Goal: Task Accomplishment & Management: Use online tool/utility

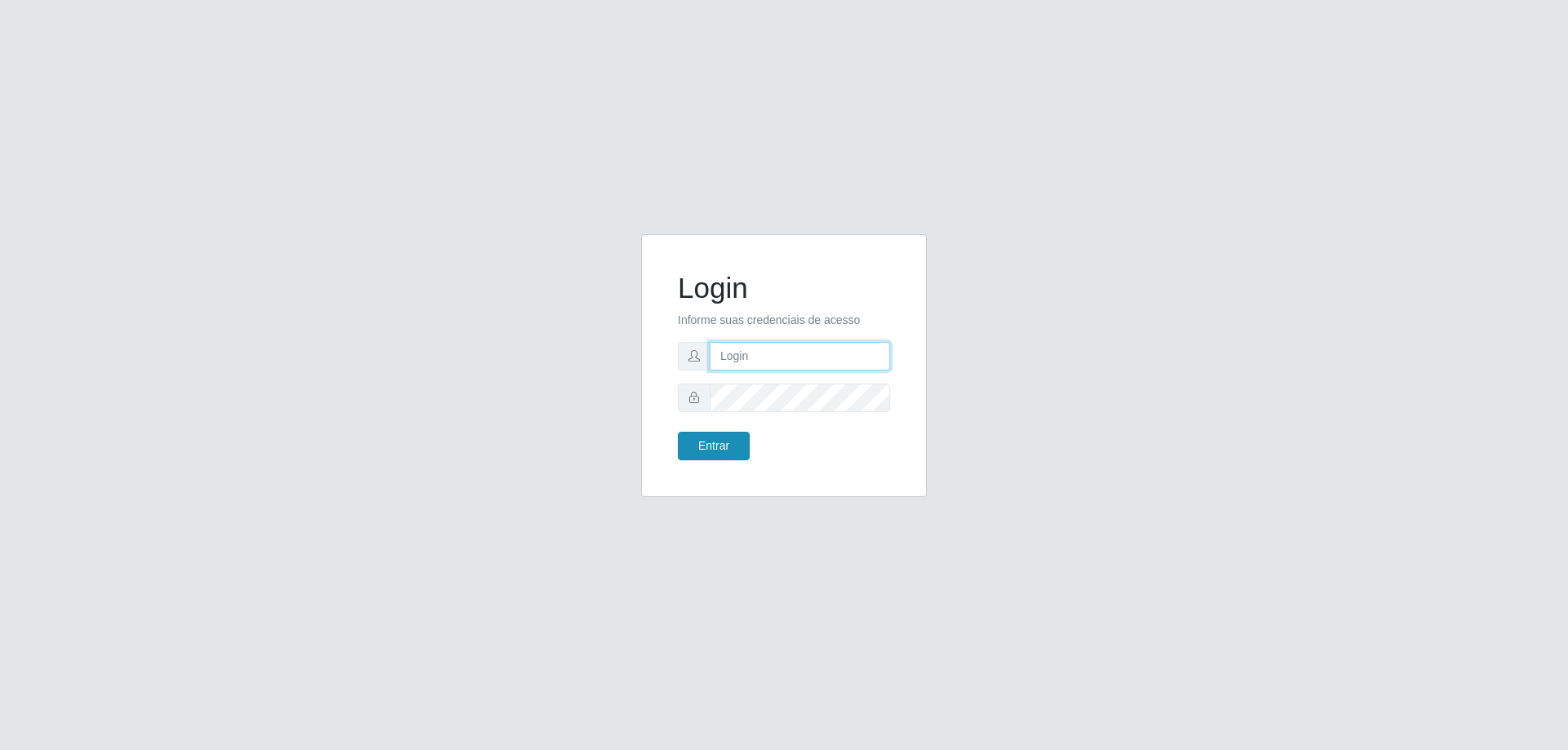
type input "[EMAIL_ADDRESS][DOMAIN_NAME]"
click at [707, 450] on button "Entrar" at bounding box center [713, 446] width 72 height 29
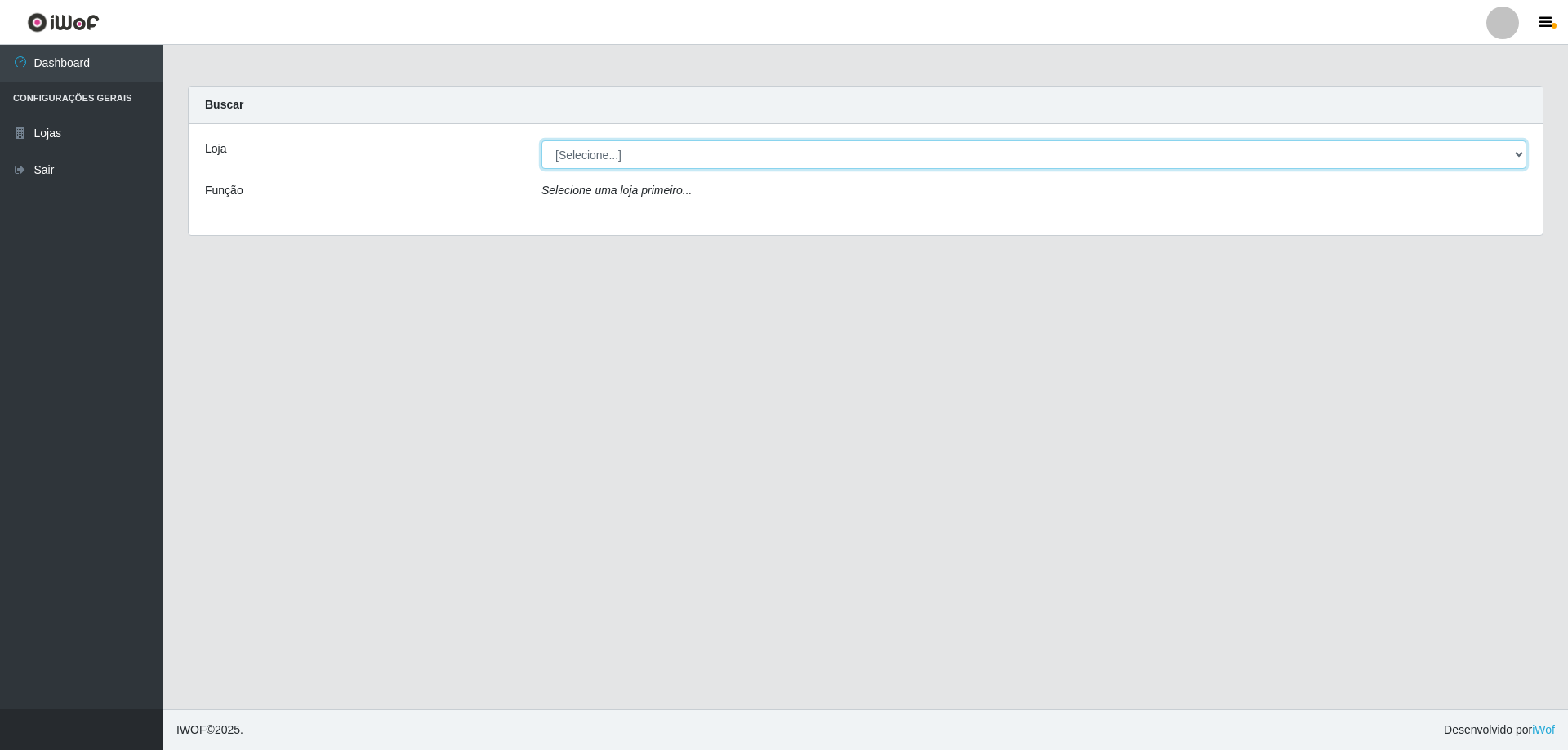
click at [1513, 154] on select "[Selecione...] SuperShow Bis - [GEOGRAPHIC_DATA]" at bounding box center [1034, 154] width 985 height 29
select select "59"
click at [542, 141] on select "[Selecione...] SuperShow Bis - [GEOGRAPHIC_DATA]" at bounding box center [1034, 154] width 985 height 29
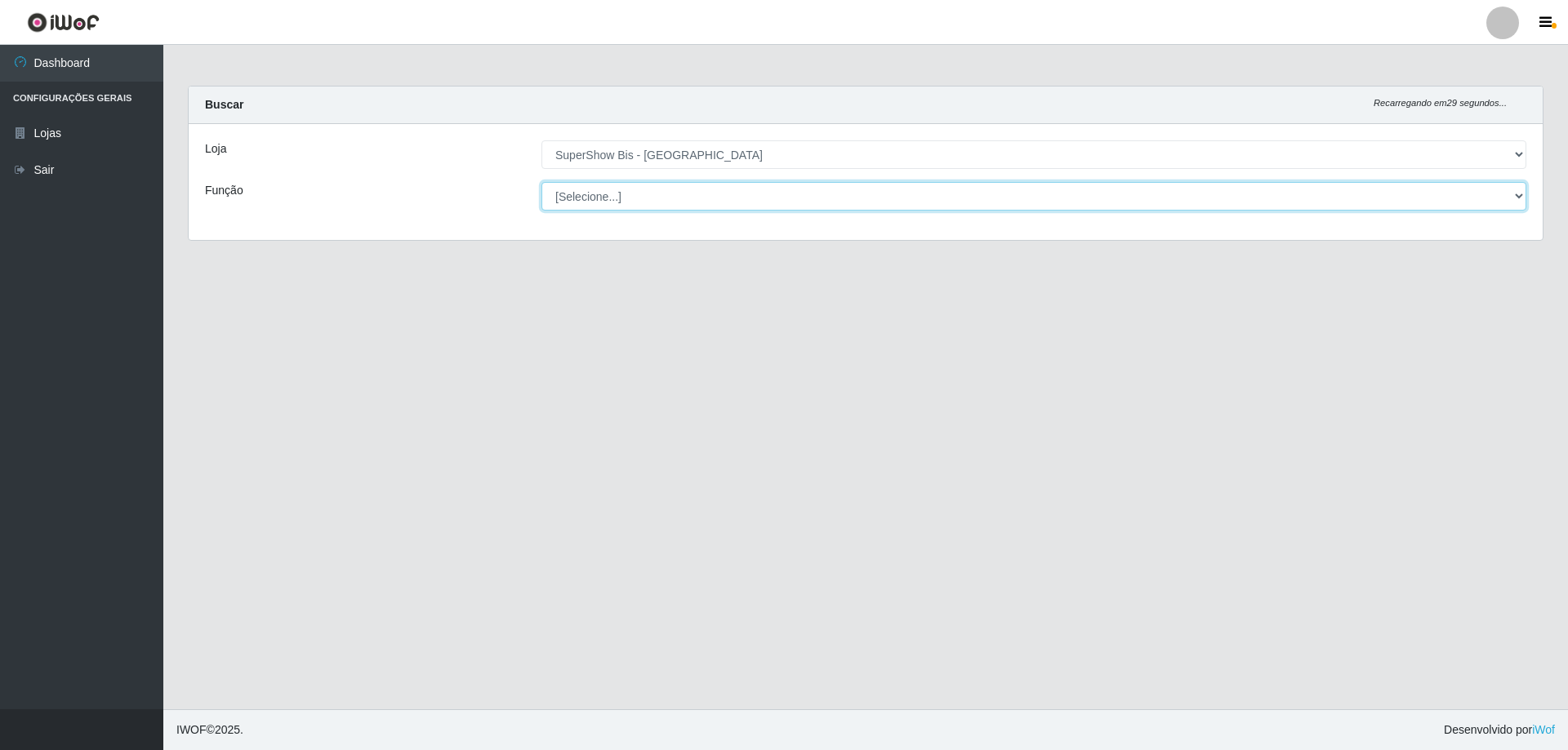
click at [664, 199] on select "[Selecione...] ASG ASG + ASG ++ Auxiliar de Cozinha Embalador Embalador + Embal…" at bounding box center [1034, 196] width 985 height 29
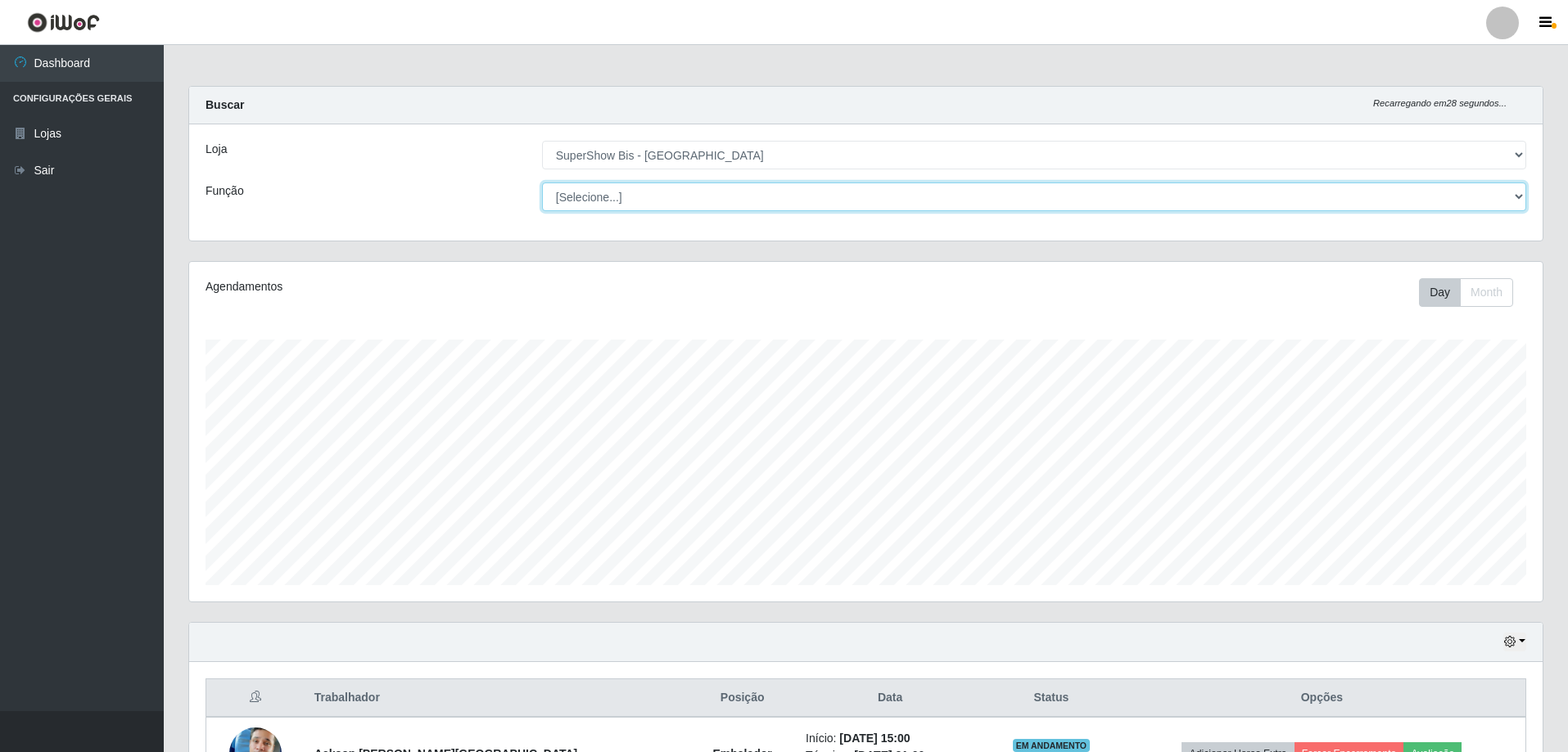
scroll to position [189, 0]
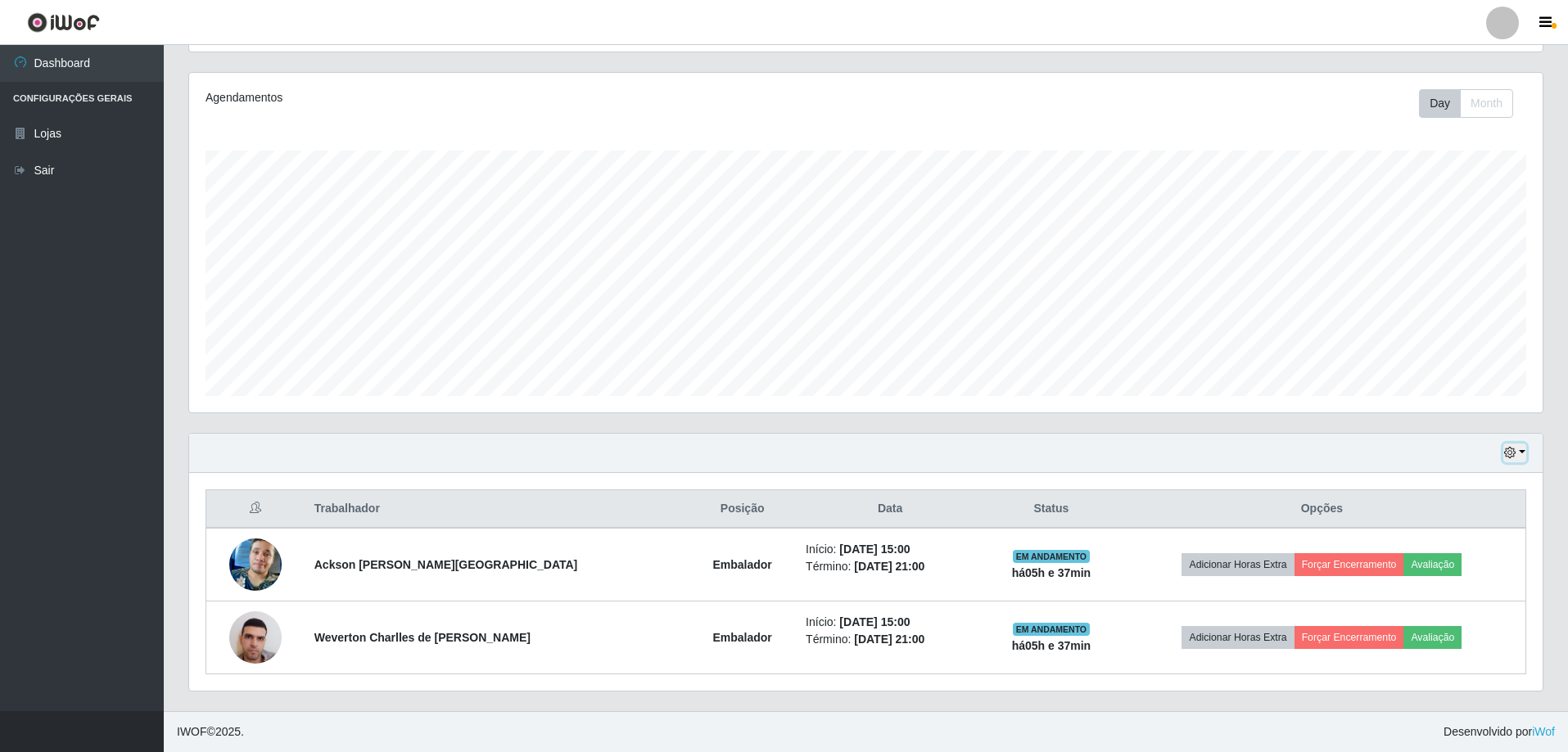
click at [1525, 452] on button "button" at bounding box center [1515, 453] width 23 height 19
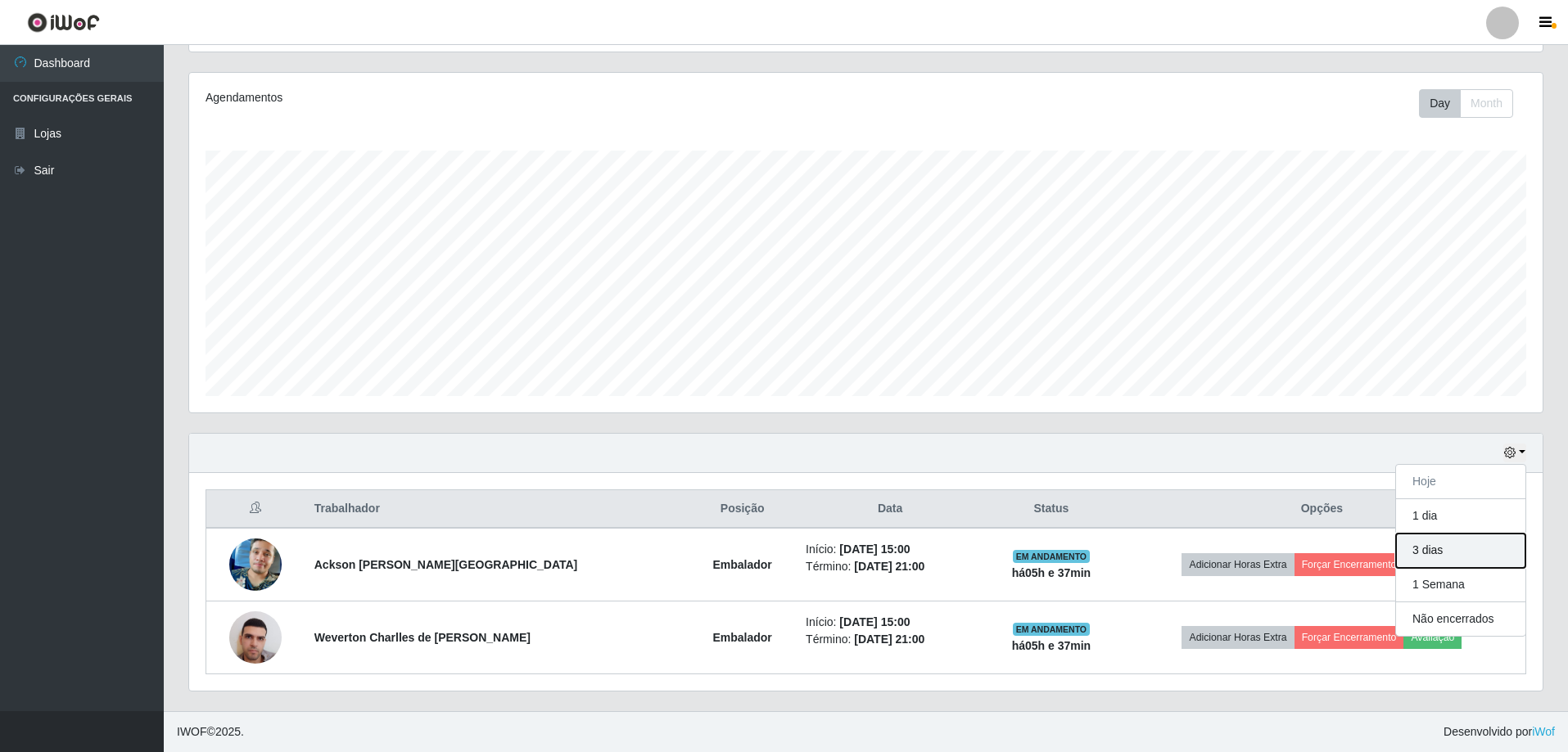
click at [1451, 557] on button "3 dias" at bounding box center [1461, 550] width 130 height 35
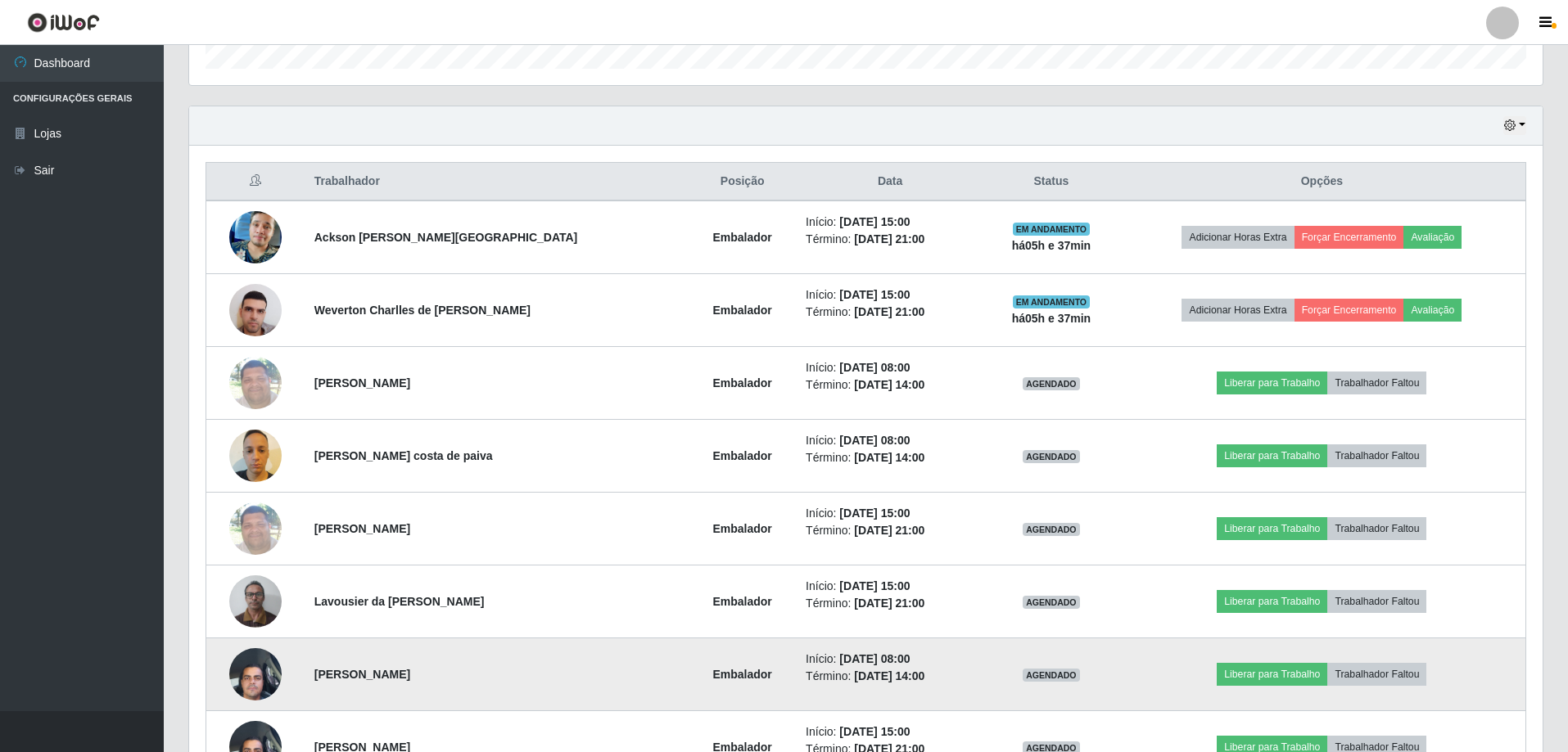
scroll to position [680, 0]
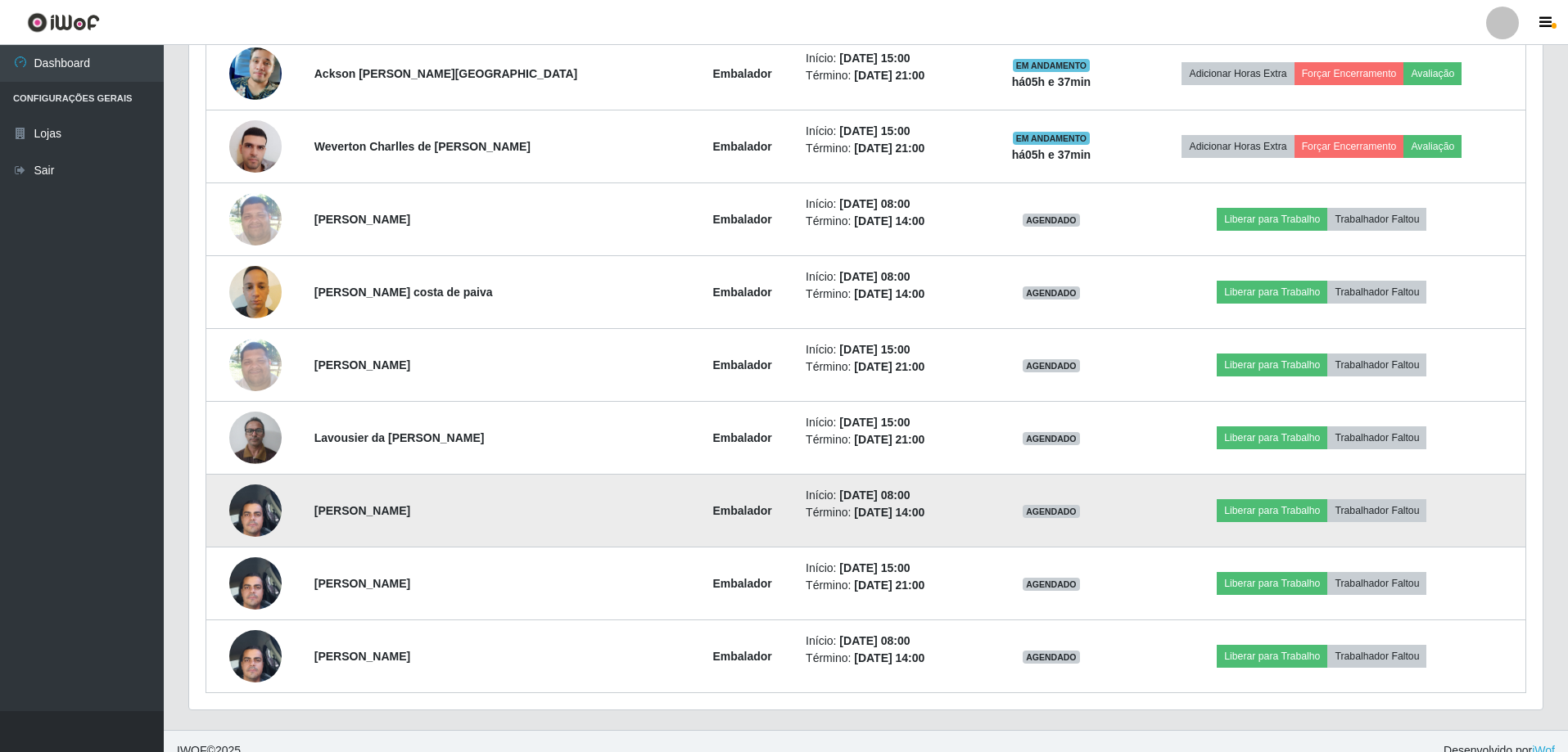
click at [249, 512] on img at bounding box center [256, 510] width 52 height 70
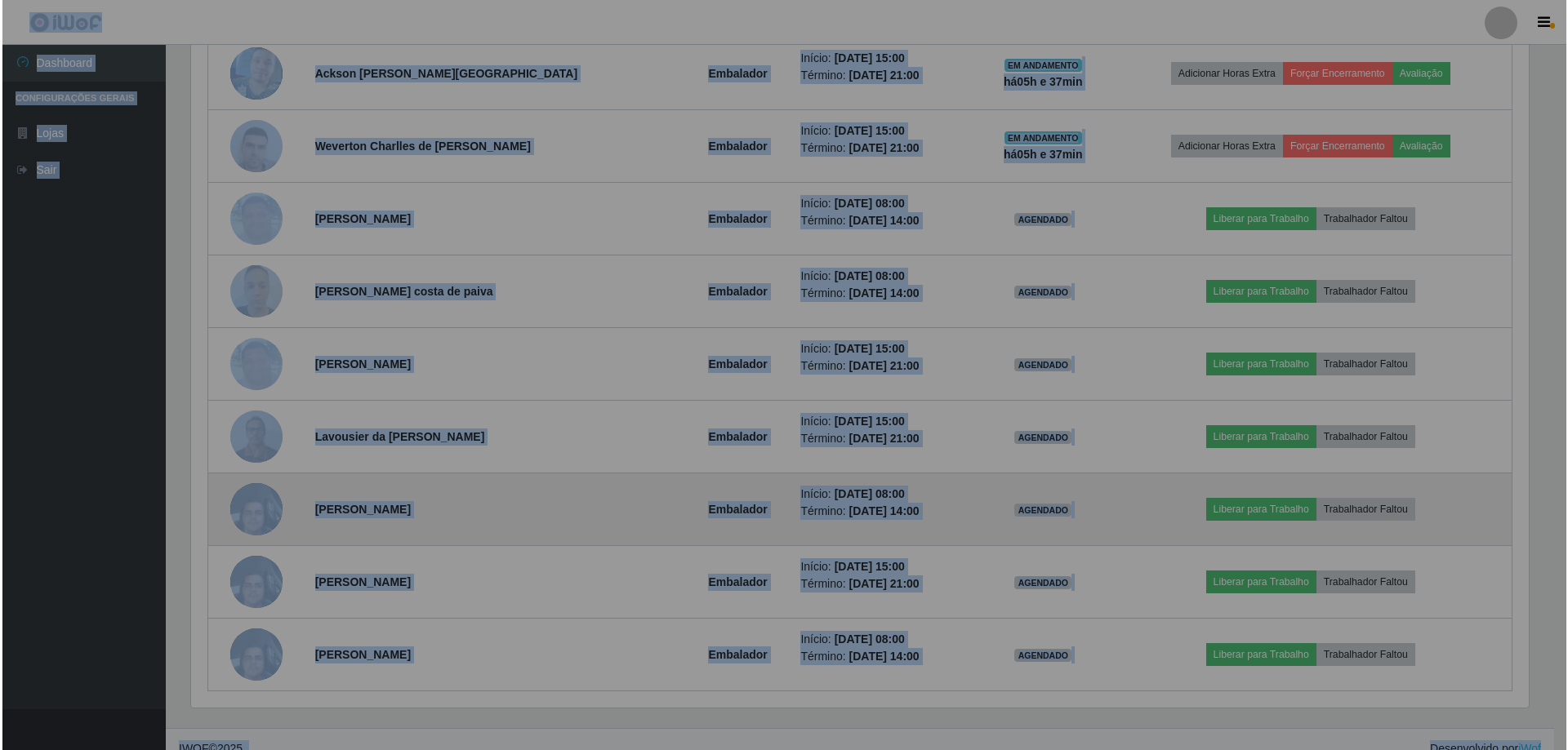
scroll to position [339, 1349]
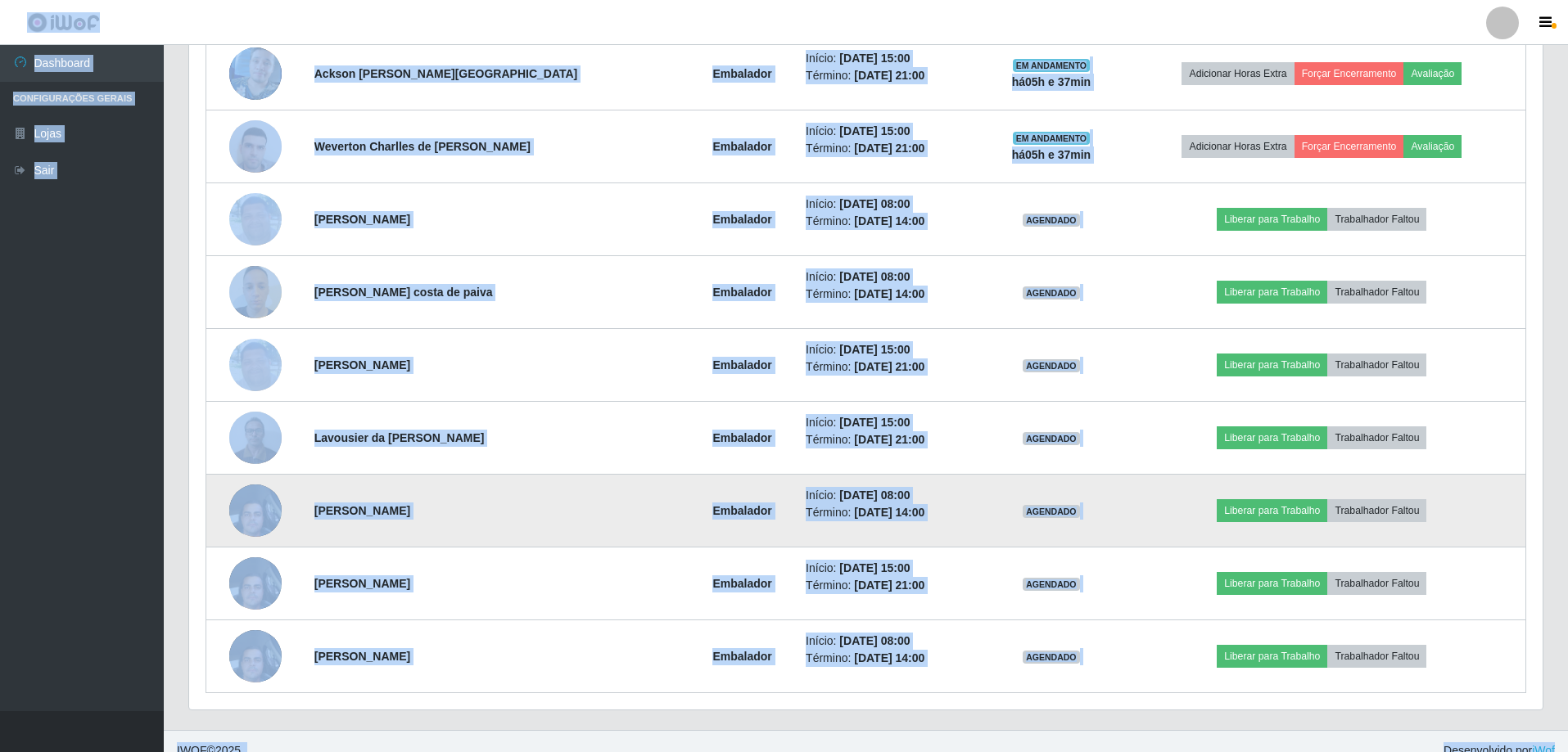
click at [249, 512] on img at bounding box center [256, 510] width 52 height 70
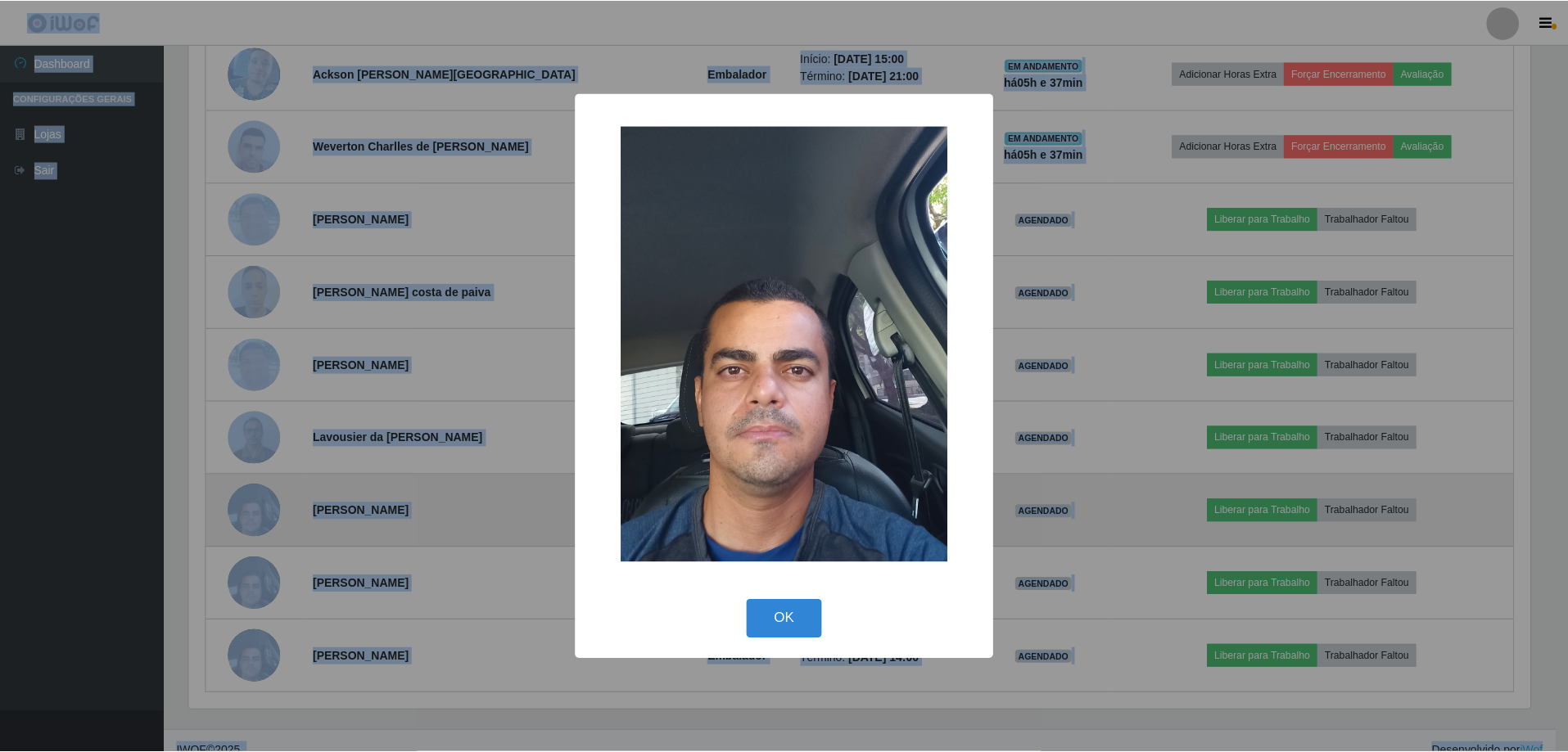
scroll to position [340, 1346]
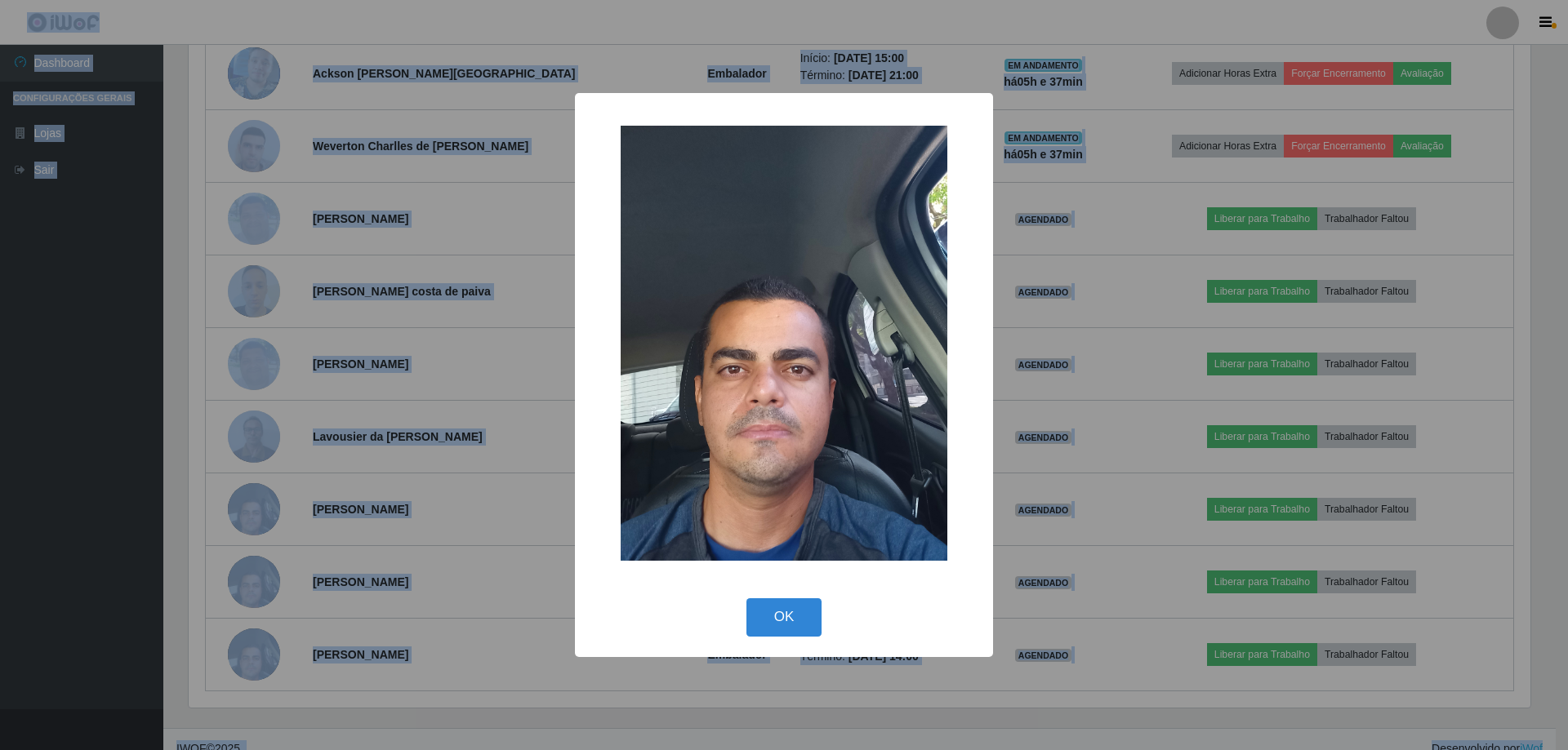
click at [1107, 382] on div "× OK Cancel" at bounding box center [784, 375] width 1568 height 750
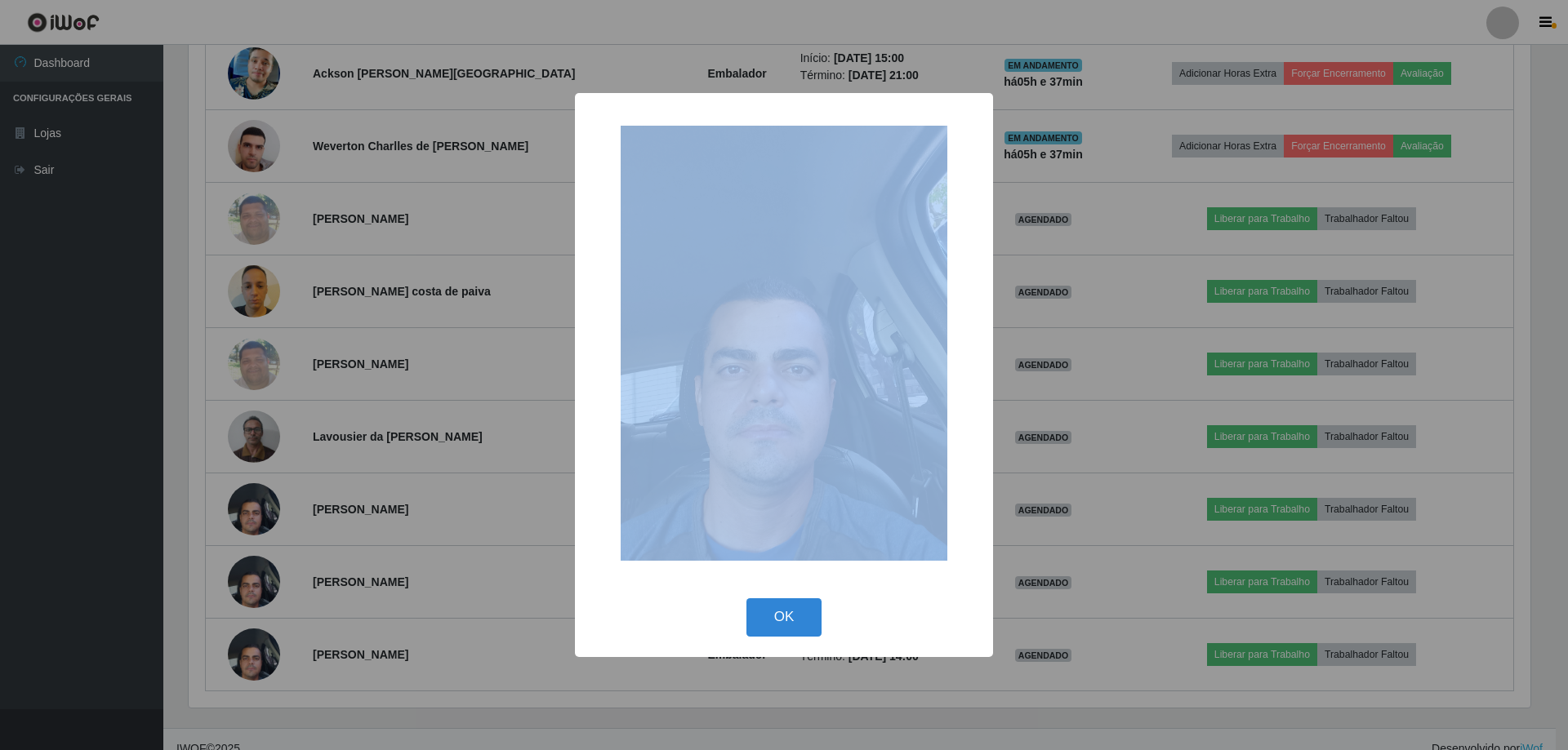
click at [1107, 382] on div "× OK Cancel" at bounding box center [784, 375] width 1568 height 750
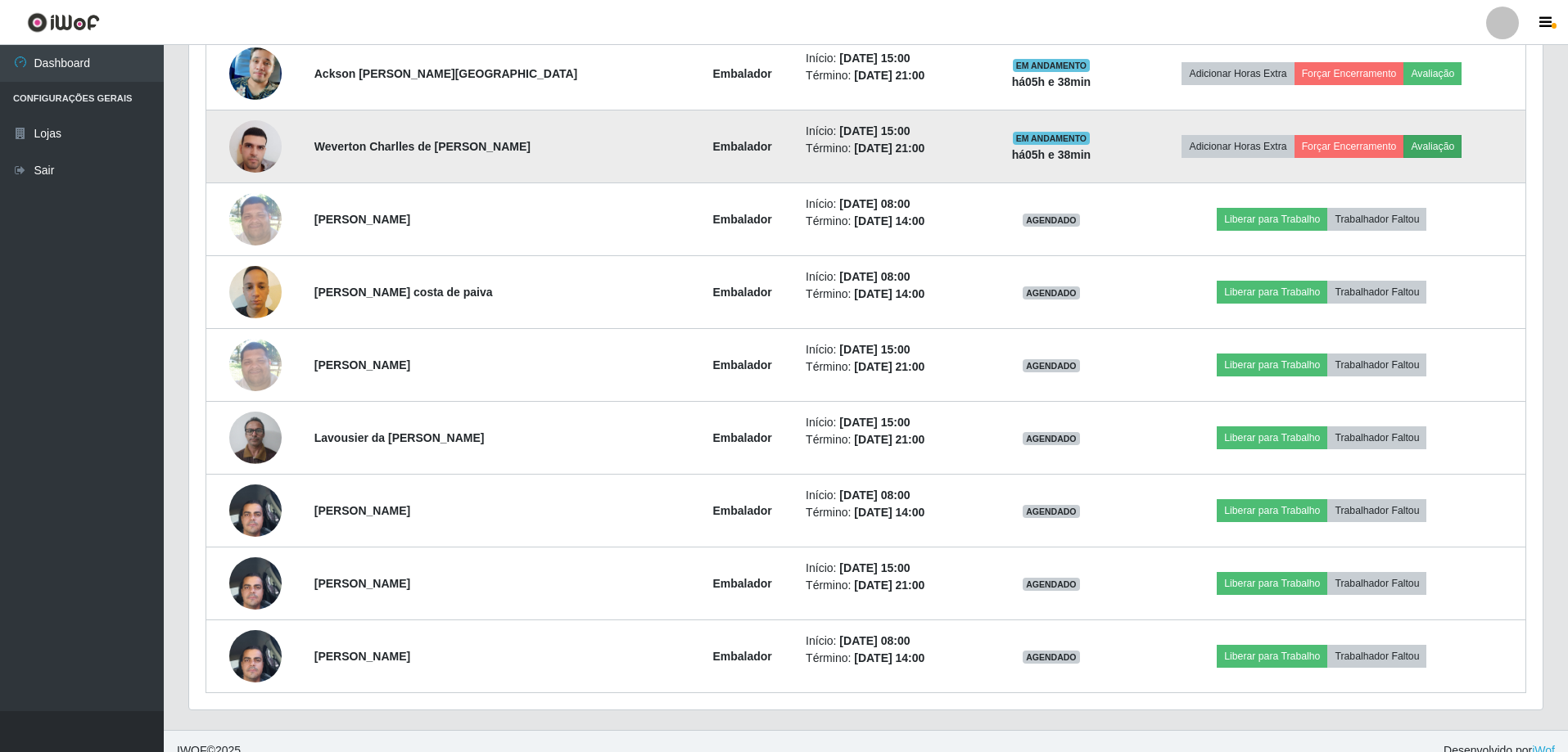
scroll to position [517, 0]
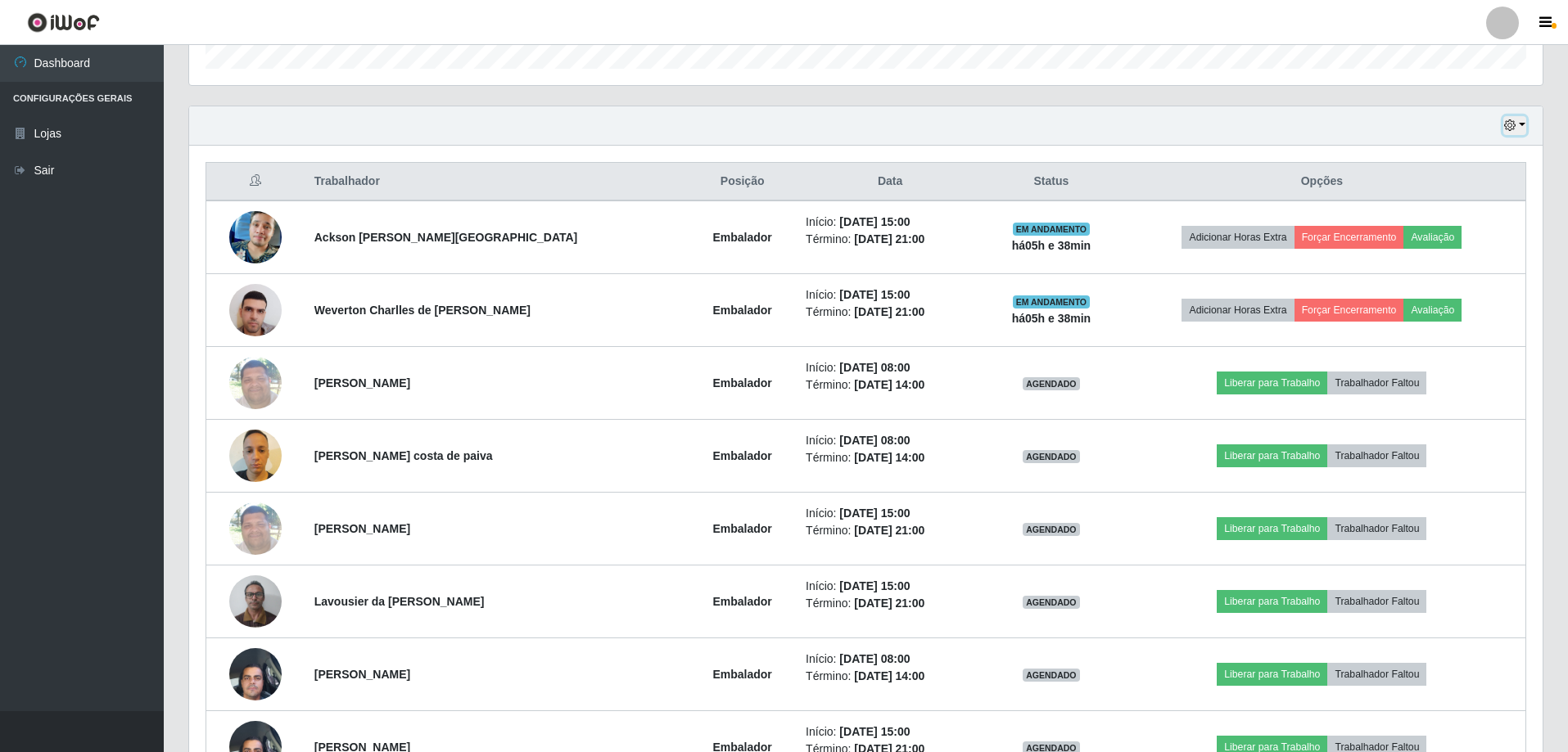
click at [1526, 126] on button "button" at bounding box center [1515, 126] width 23 height 19
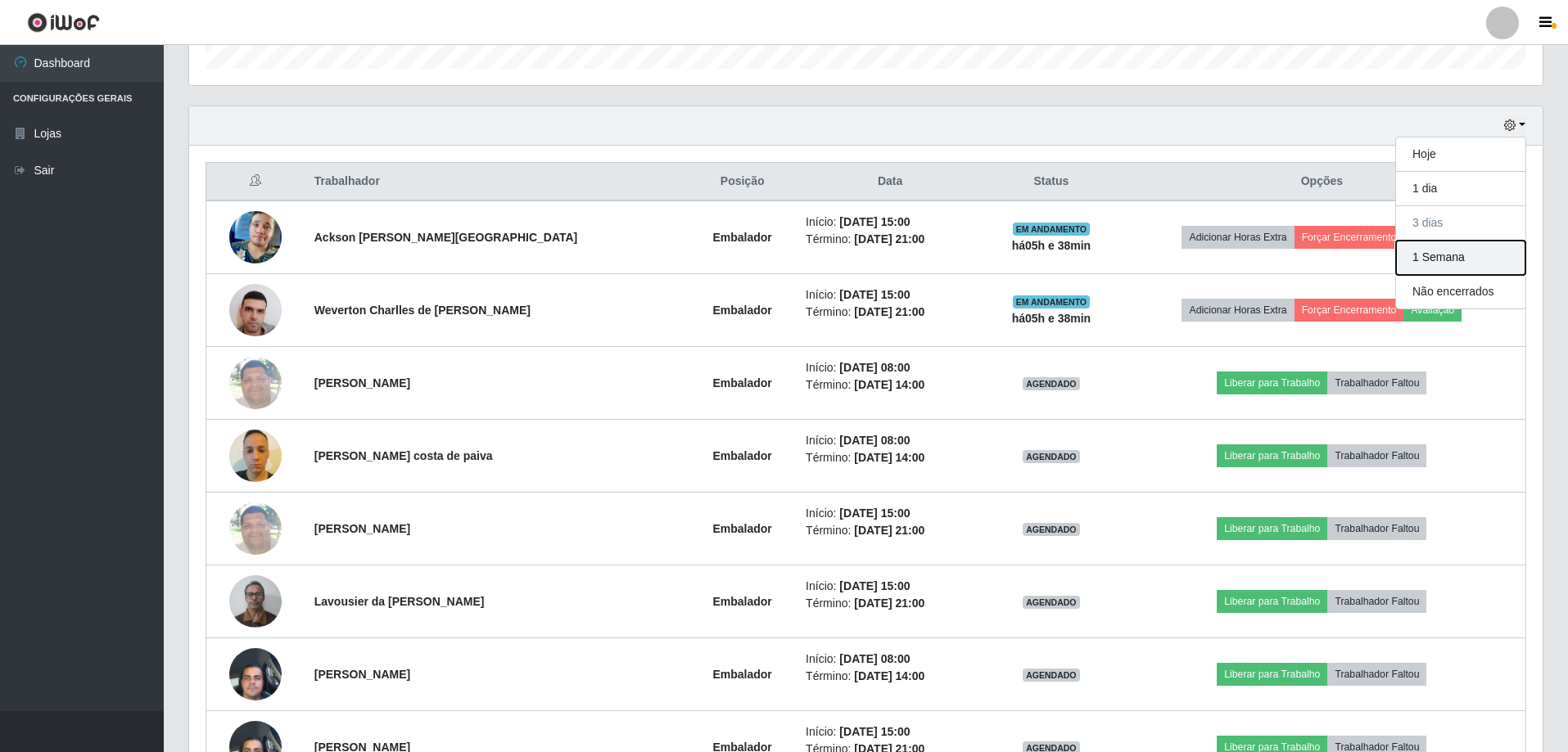
click at [1427, 258] on button "1 Semana" at bounding box center [1461, 258] width 130 height 35
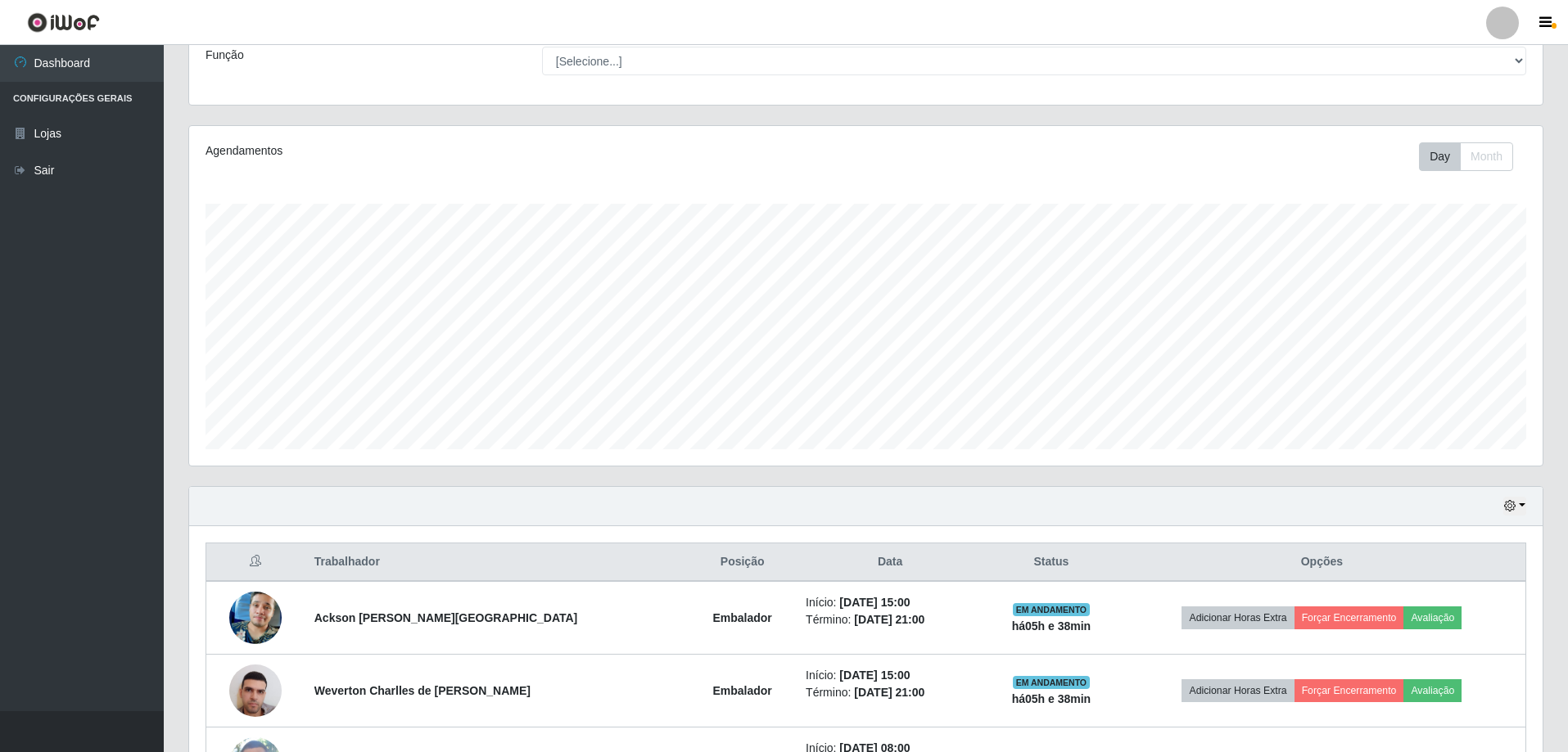
scroll to position [0, 0]
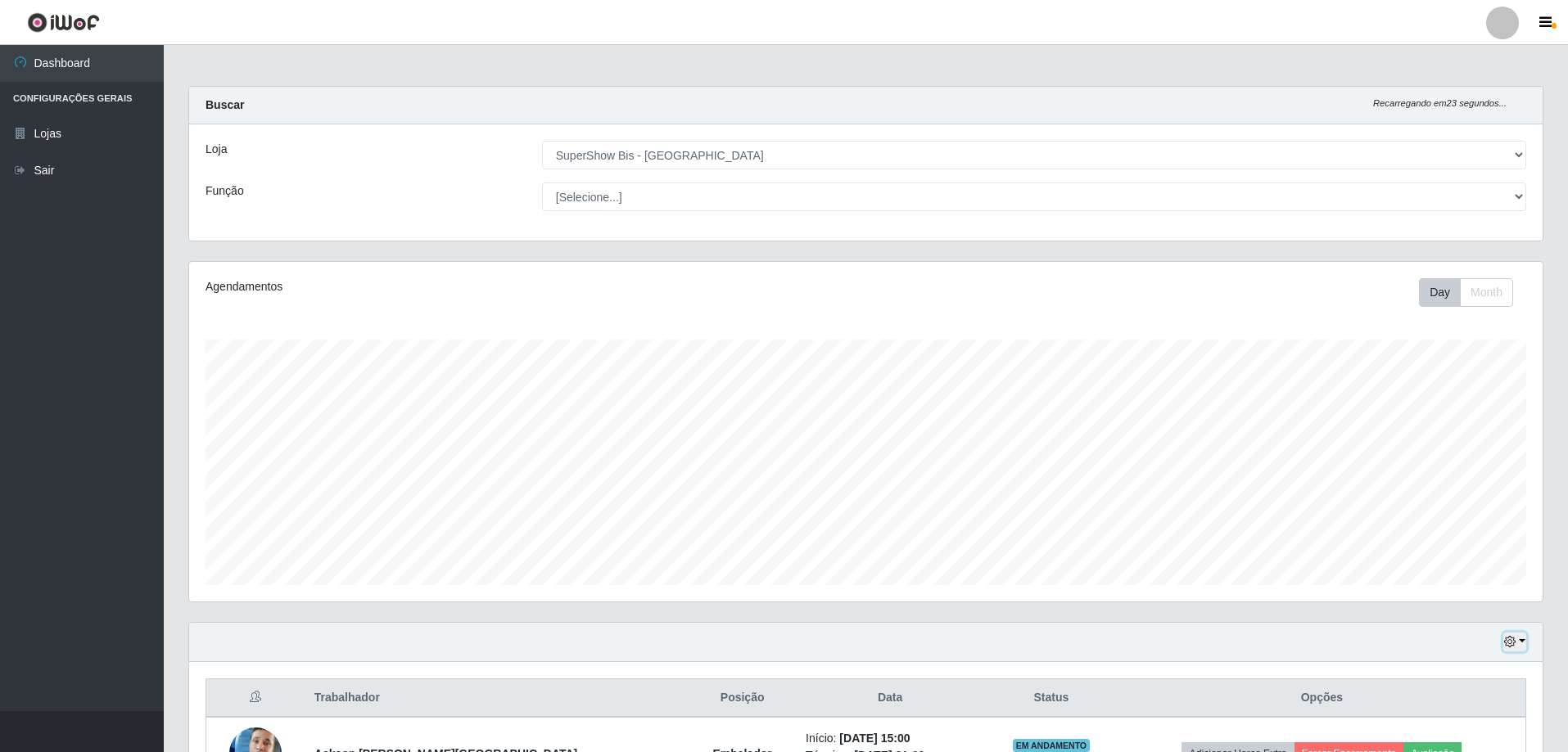
click at [1520, 639] on button "button" at bounding box center [1515, 642] width 23 height 19
click at [1463, 484] on button "Hoje" at bounding box center [1461, 478] width 130 height 35
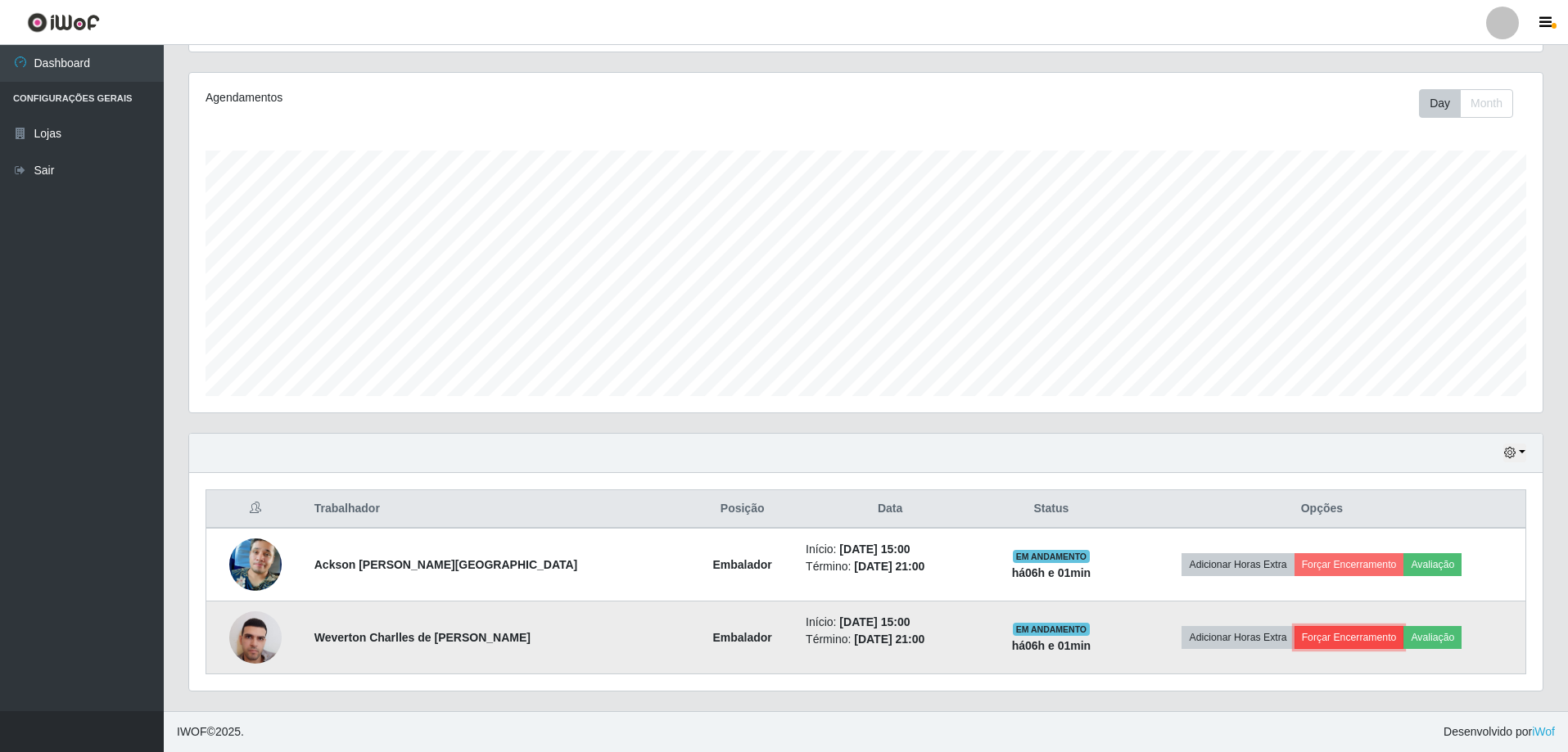
click at [1330, 628] on button "Forçar Encerramento" at bounding box center [1350, 637] width 110 height 23
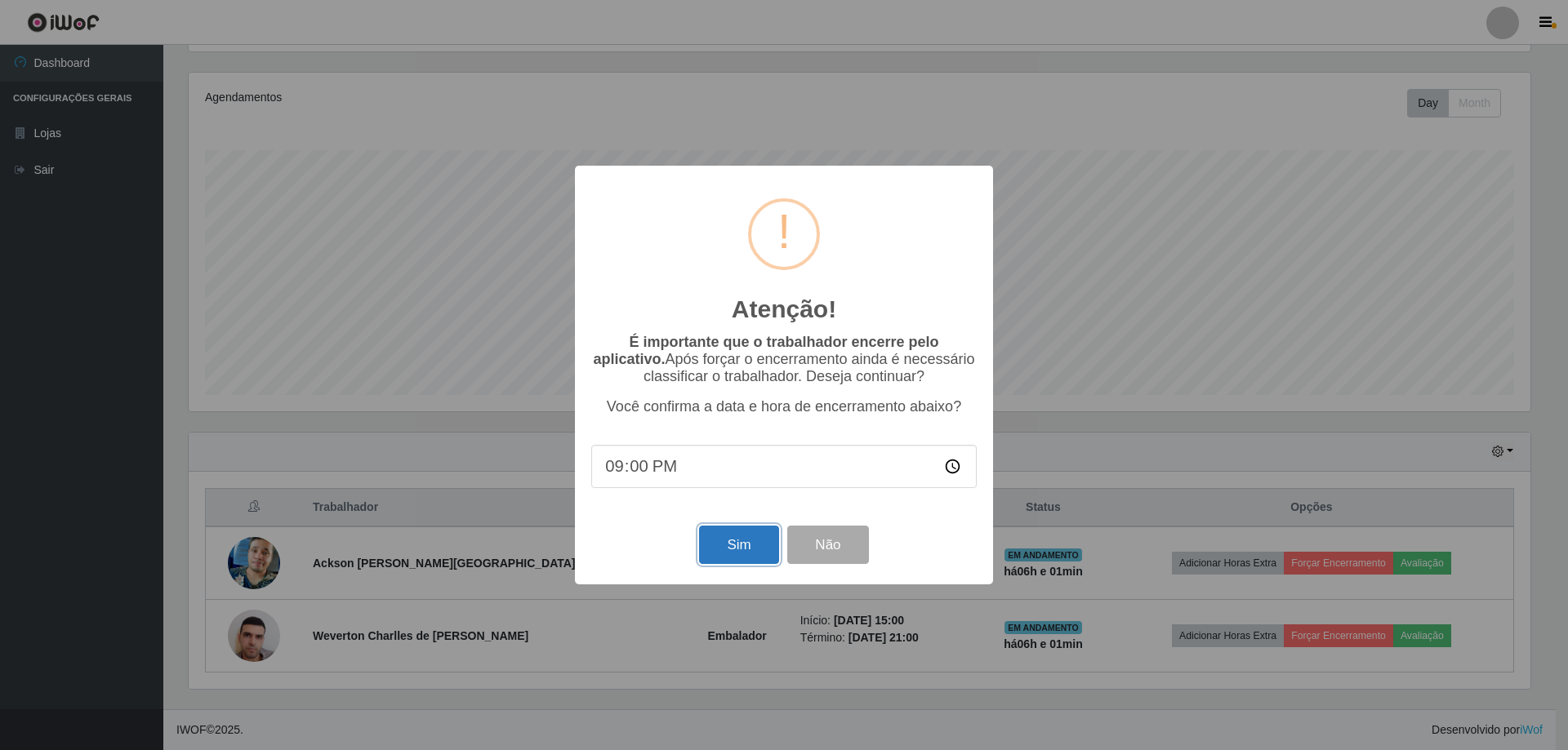
click at [769, 550] on button "Sim" at bounding box center [738, 544] width 79 height 38
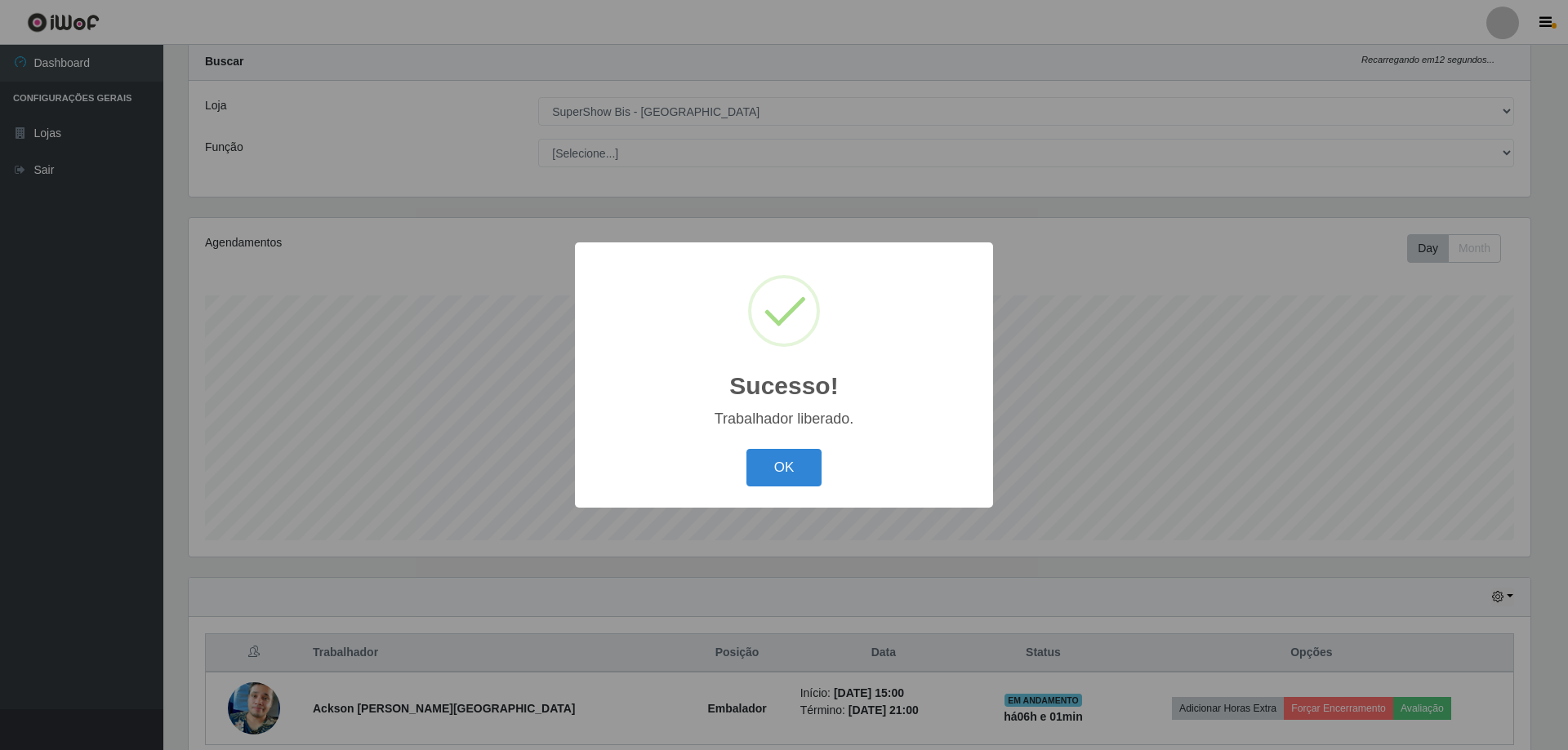
click at [746, 449] on button "OK" at bounding box center [784, 468] width 76 height 38
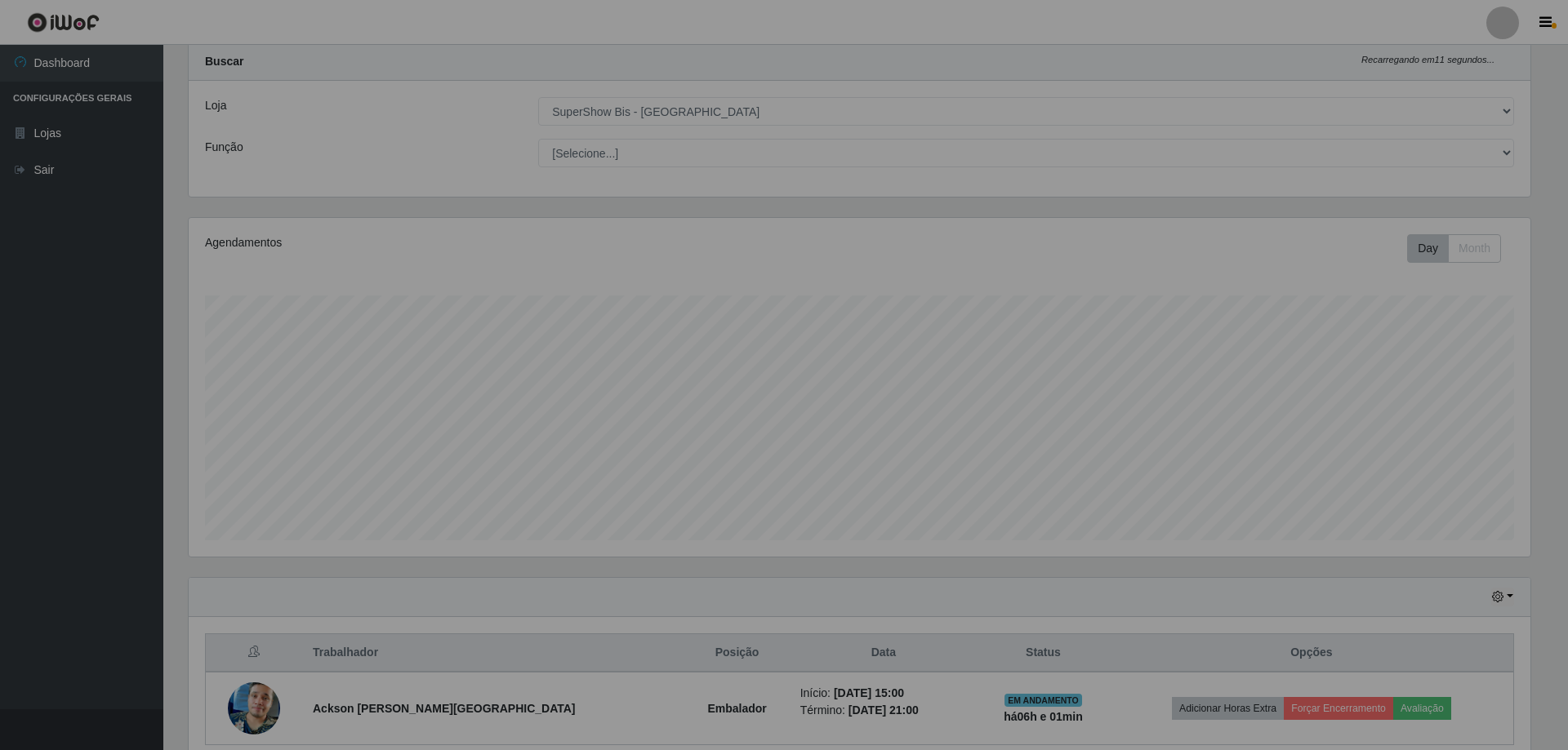
scroll to position [339, 1349]
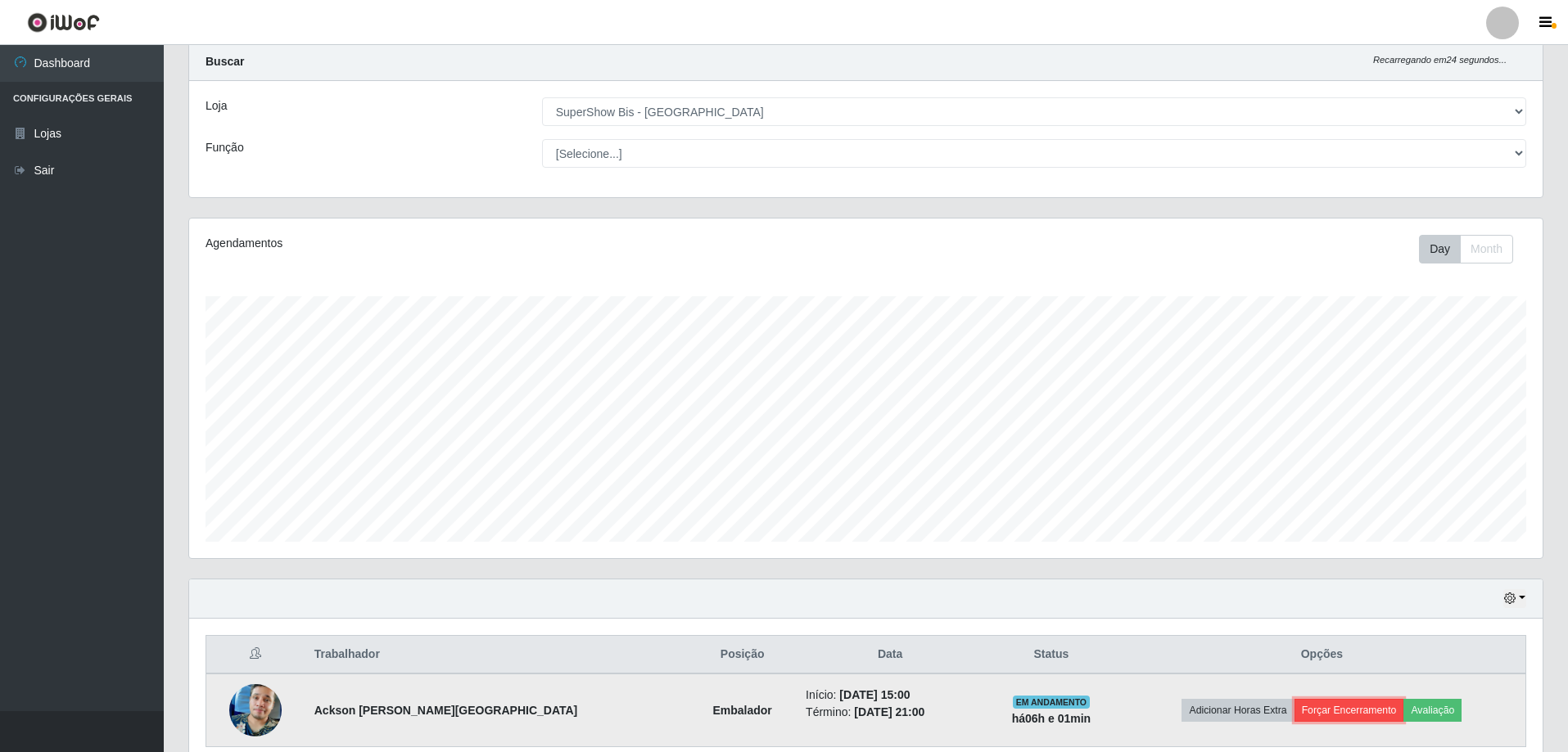
click at [1346, 717] on button "Forçar Encerramento" at bounding box center [1350, 710] width 110 height 23
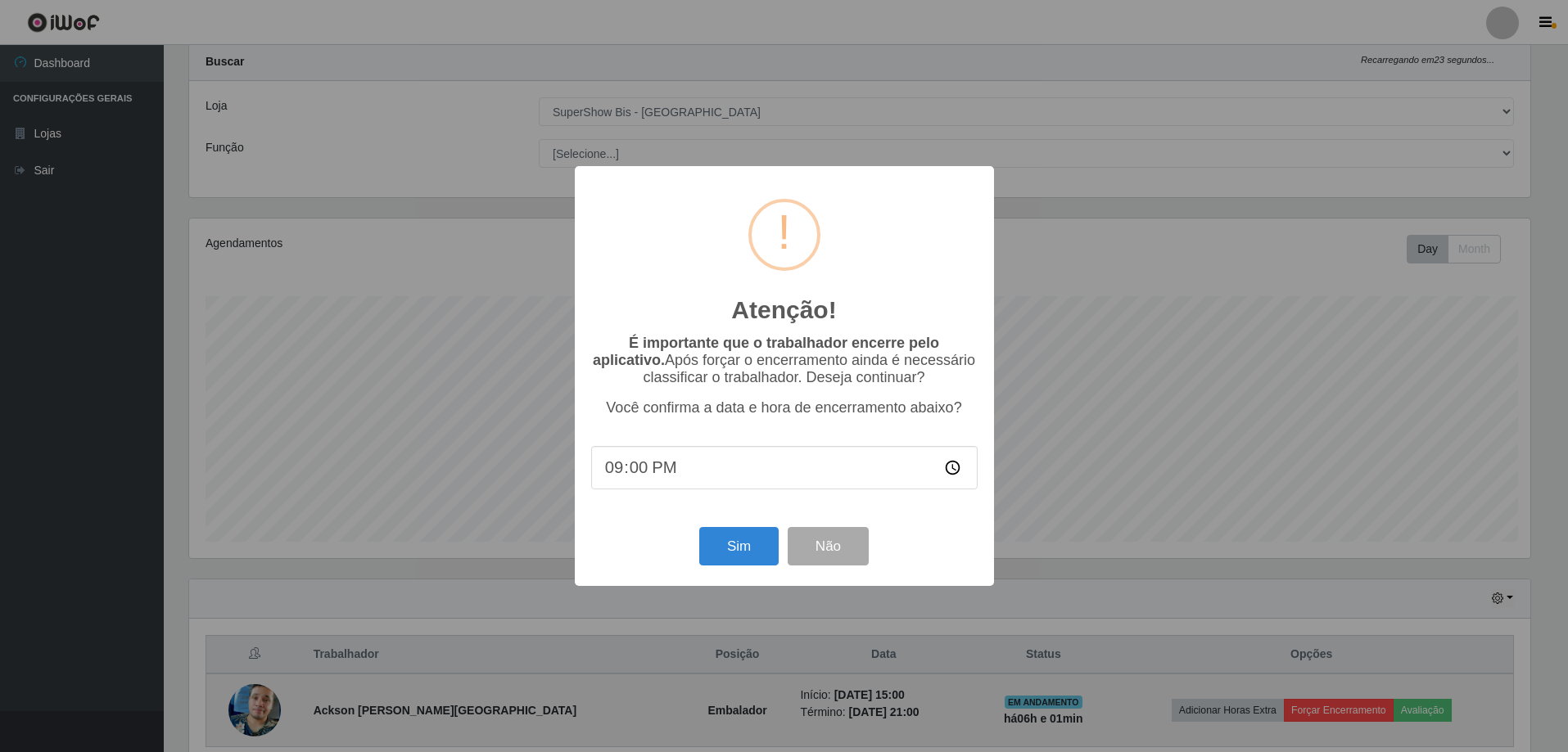
scroll to position [340, 1346]
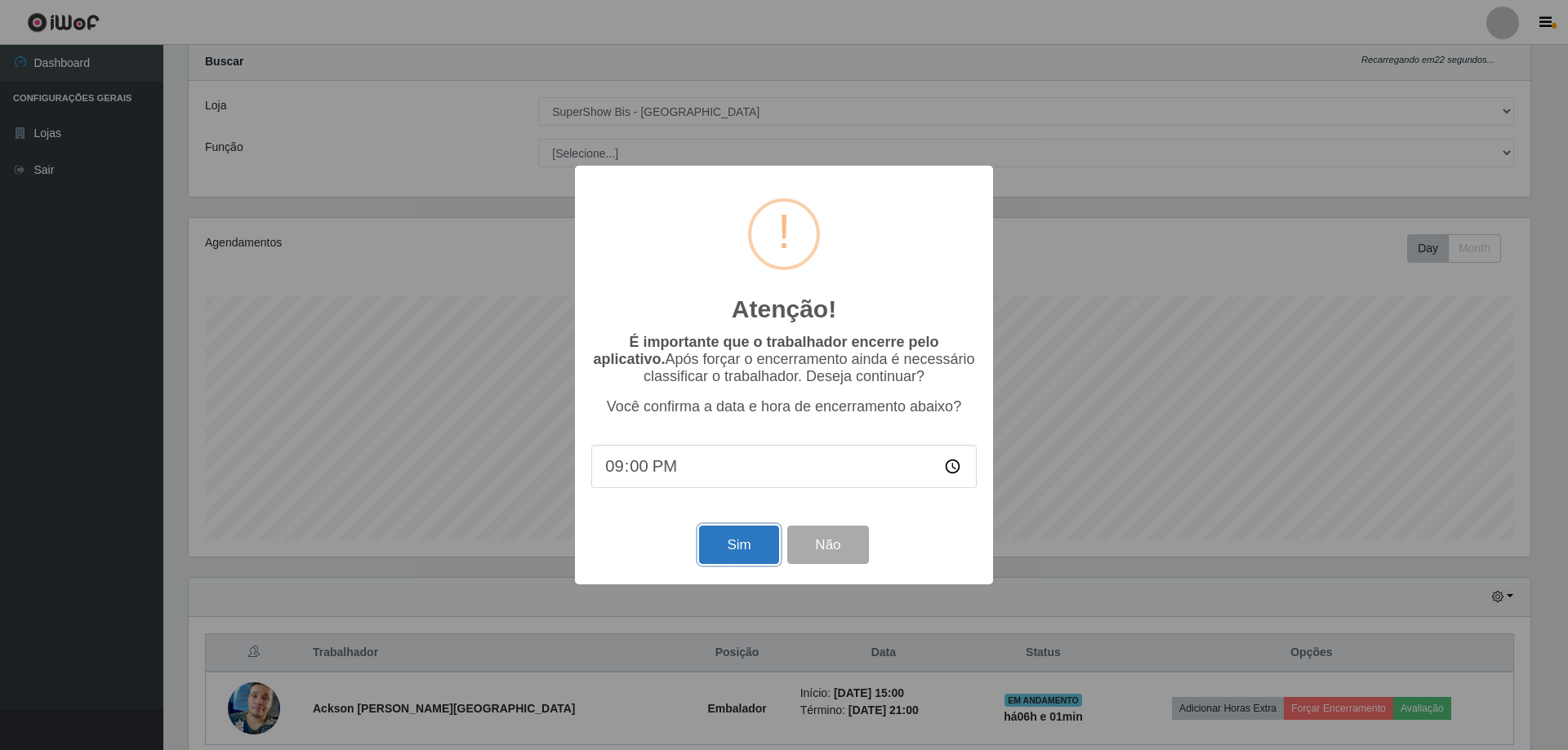
click at [721, 541] on button "Sim" at bounding box center [738, 544] width 79 height 38
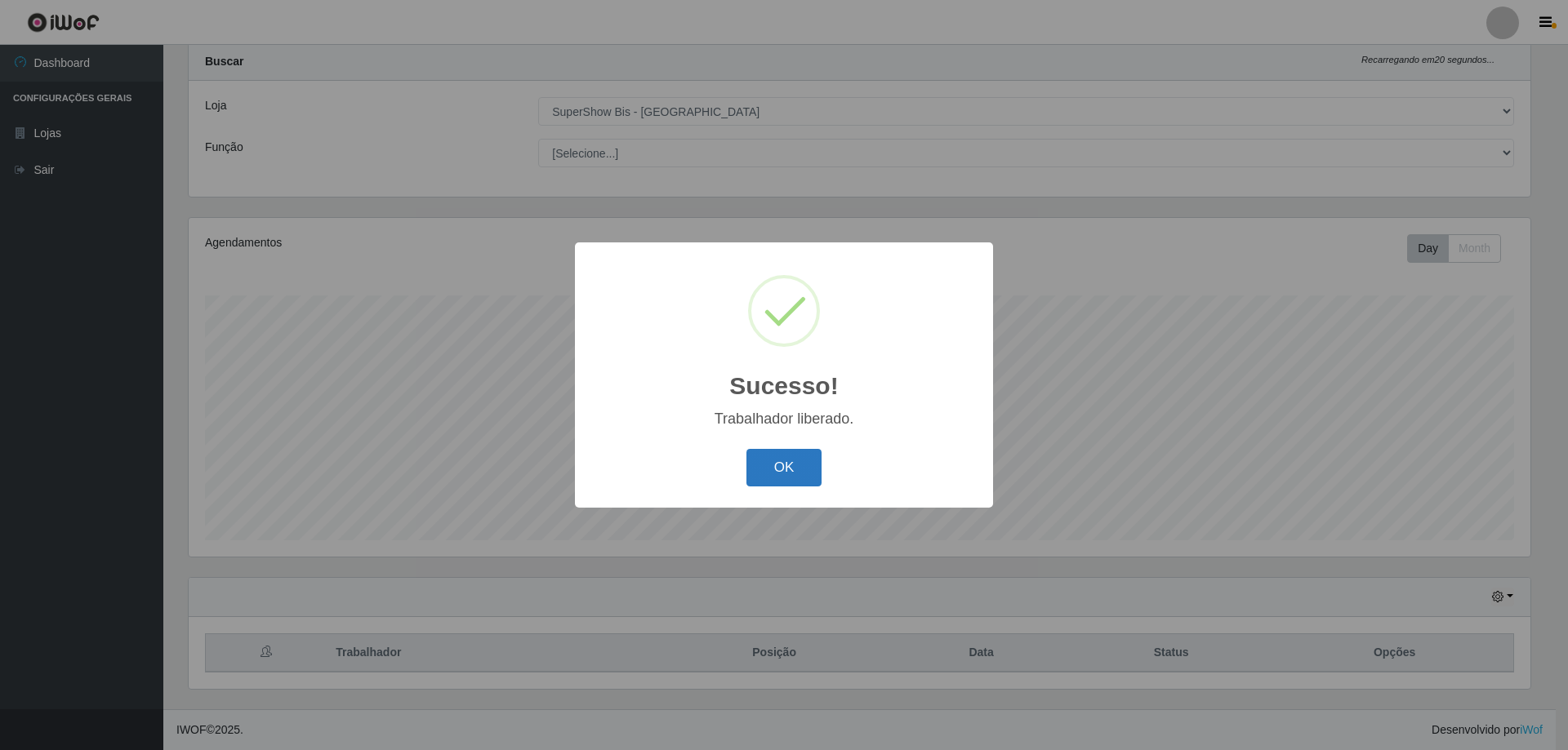
click at [805, 465] on button "OK" at bounding box center [784, 468] width 76 height 38
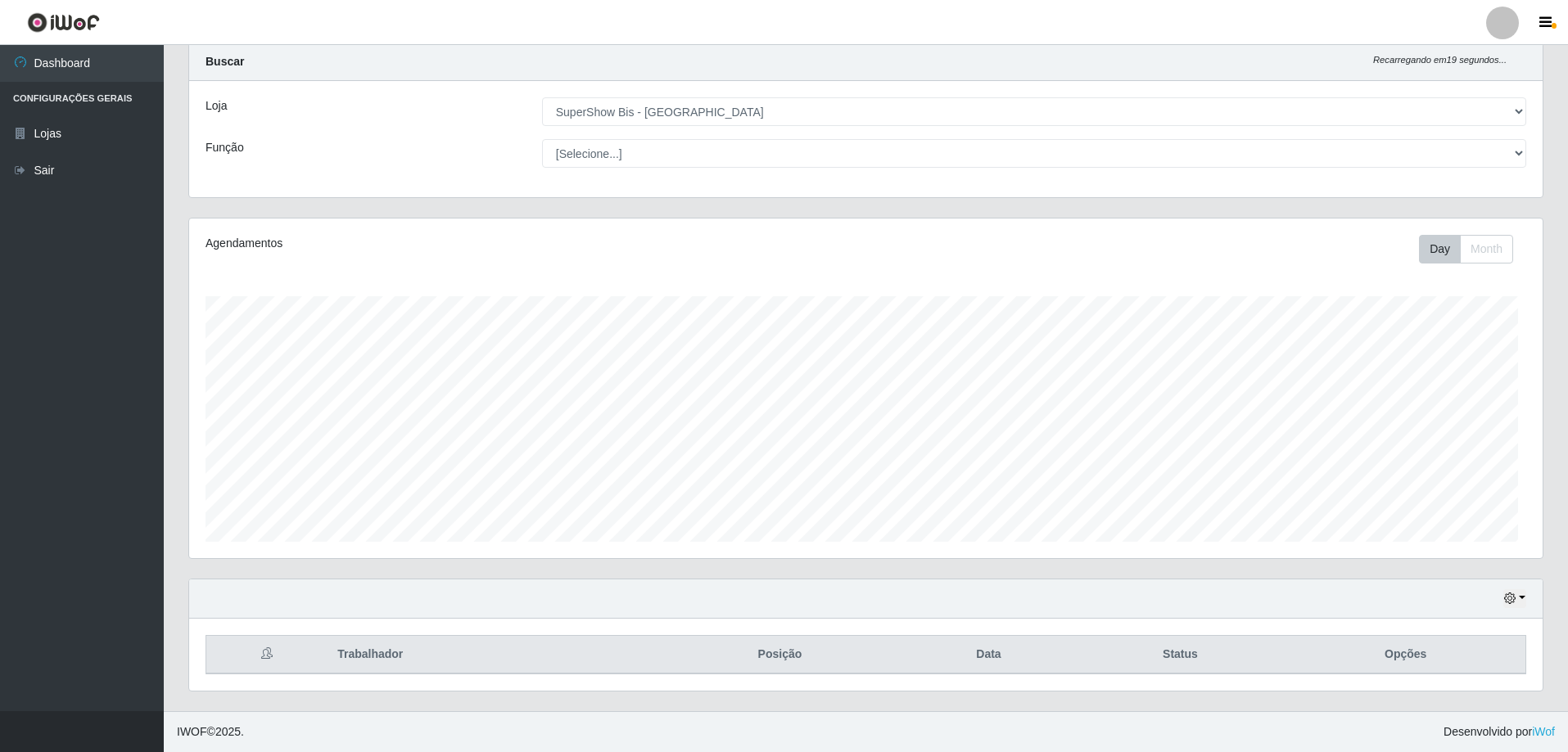
scroll to position [340, 1353]
